Goal: Consume media (video, audio)

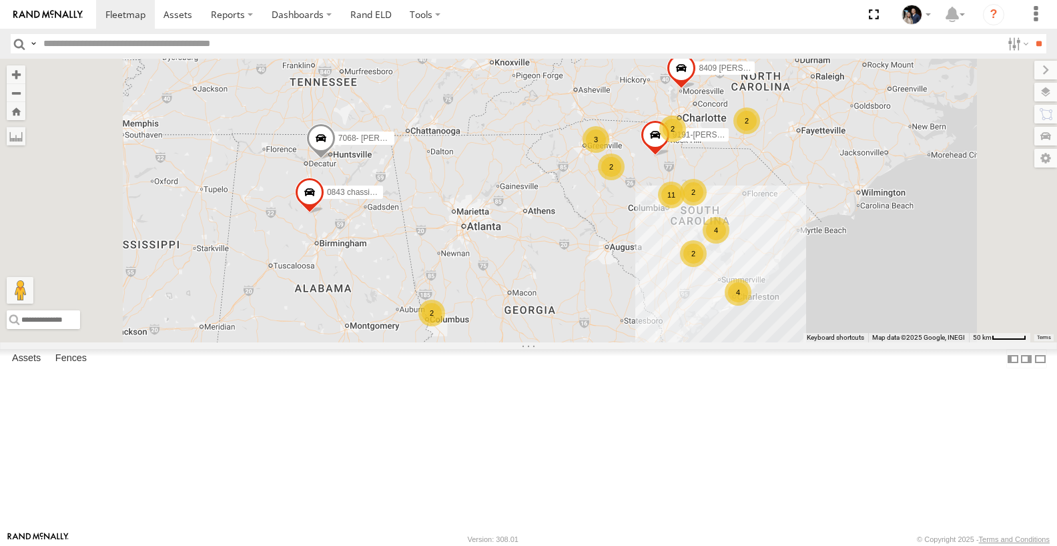
click at [0, 0] on link at bounding box center [0, 0] width 0 height 0
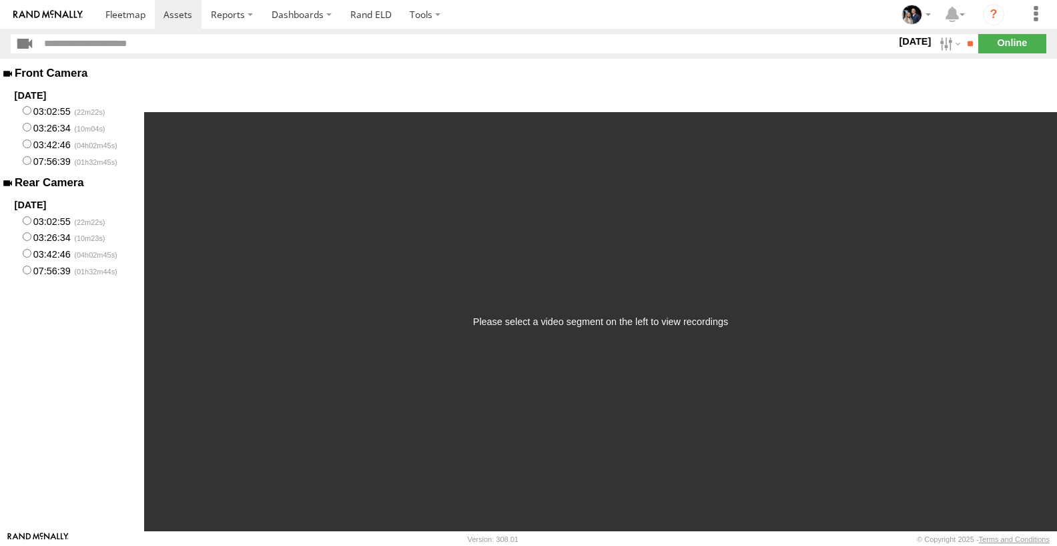
click at [69, 115] on label "03:02:55" at bounding box center [72, 111] width 144 height 17
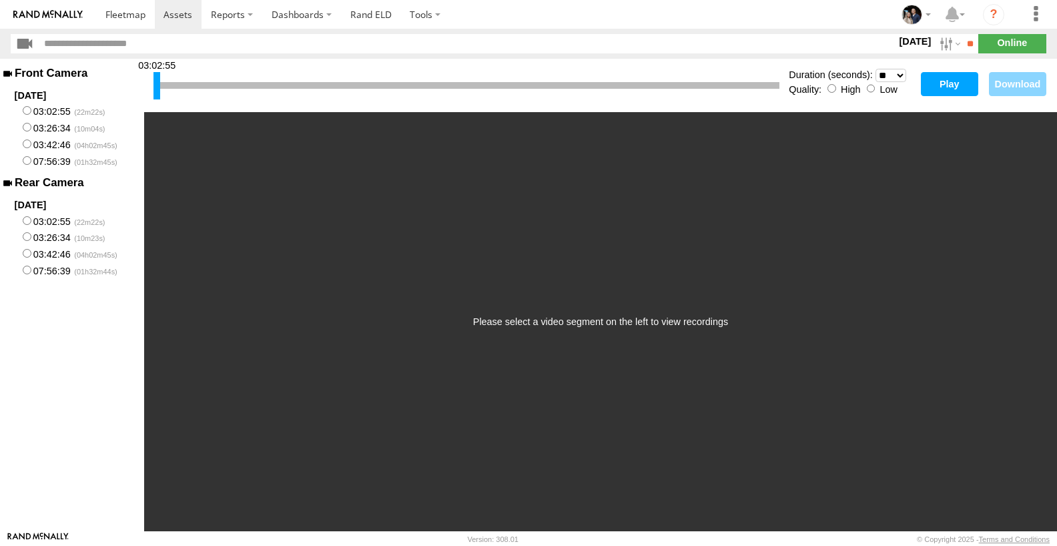
click at [965, 83] on button "Play" at bounding box center [949, 84] width 57 height 24
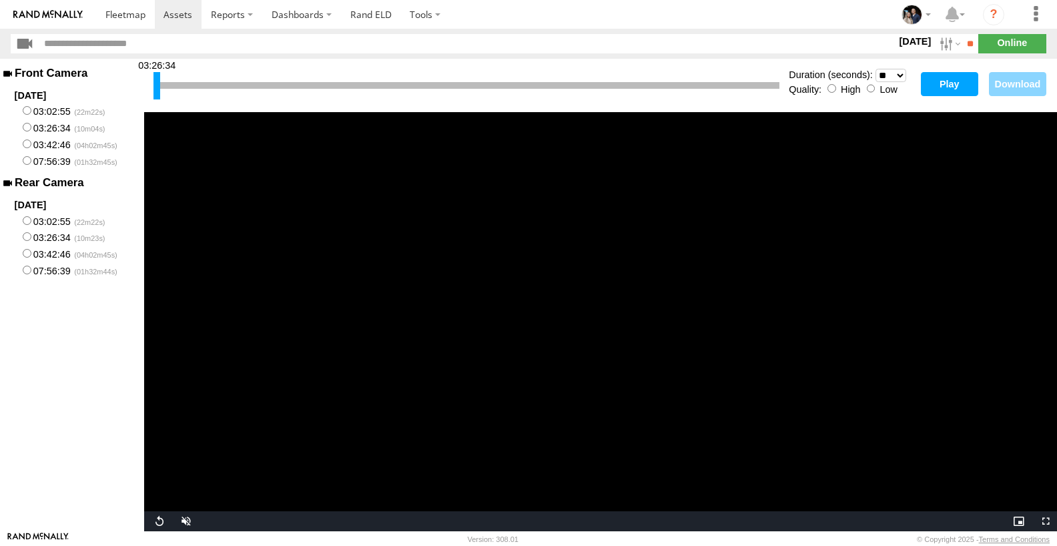
click at [936, 92] on button "Play" at bounding box center [949, 84] width 57 height 24
